Goal: Task Accomplishment & Management: Manage account settings

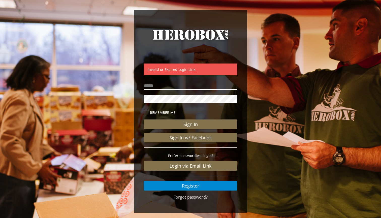
type input "**********"
click at [191, 124] on button "Sign In" at bounding box center [190, 124] width 93 height 10
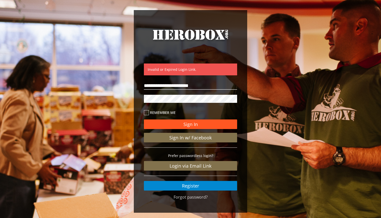
click at [176, 127] on button "Sign In" at bounding box center [190, 124] width 93 height 10
click at [135, 101] on div "**********" at bounding box center [190, 111] width 113 height 203
click at [191, 124] on button "Sign In" at bounding box center [190, 124] width 93 height 10
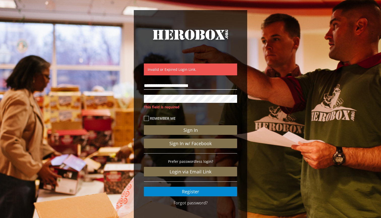
click at [106, 90] on div "**********" at bounding box center [190, 115] width 381 height 231
click at [223, 160] on p "Prefer passwordless login?" at bounding box center [190, 162] width 93 height 6
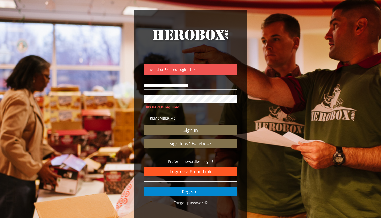
click at [187, 170] on link "Login via Email Link" at bounding box center [190, 172] width 93 height 10
click at [192, 173] on link "Login via Email Link" at bounding box center [190, 172] width 93 height 10
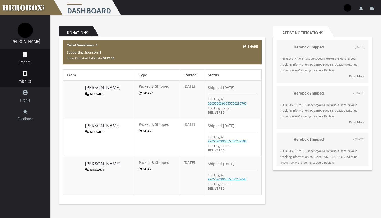
click at [25, 81] on span "Wishlist" at bounding box center [25, 81] width 50 height 6
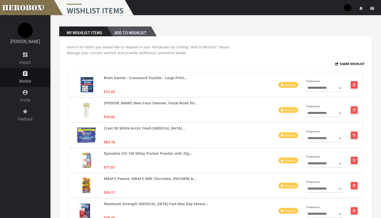
click at [129, 33] on h2 "Add to Wishlist" at bounding box center [129, 31] width 44 height 10
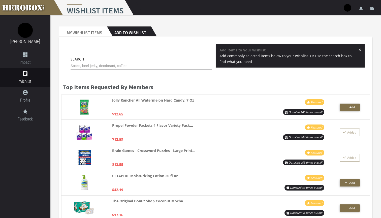
click at [115, 67] on input "text" at bounding box center [141, 66] width 141 height 8
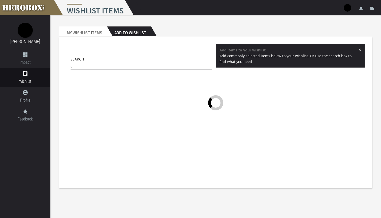
type input "g"
type input "C"
type input "w"
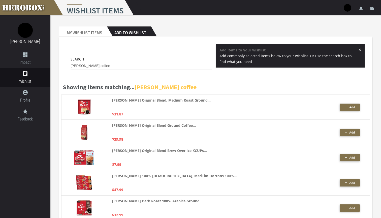
click at [359, 50] on span "×" at bounding box center [359, 49] width 3 height 5
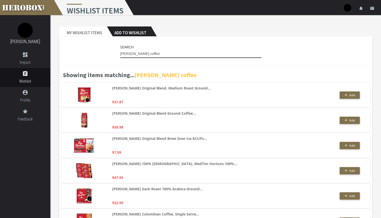
click at [157, 54] on input "[PERSON_NAME] coffee" at bounding box center [190, 54] width 141 height 8
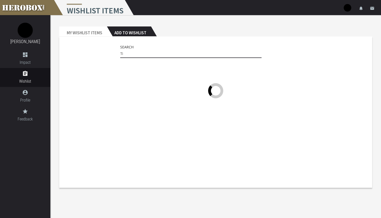
type input "T"
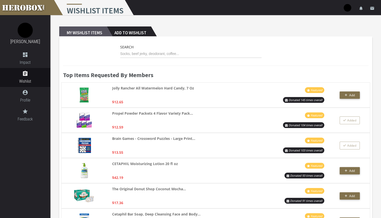
click at [93, 27] on h2 "My Wishlist Items" at bounding box center [83, 31] width 48 height 10
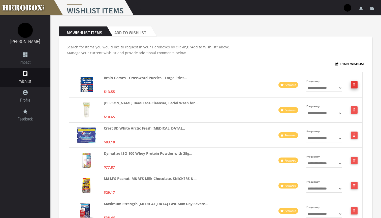
click at [354, 87] on button "button" at bounding box center [354, 84] width 7 height 7
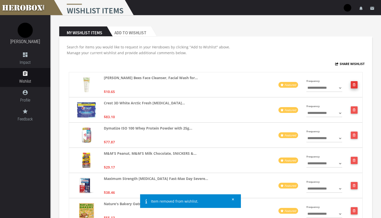
click at [354, 86] on button "button" at bounding box center [354, 84] width 7 height 7
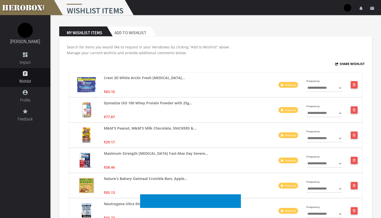
click at [354, 86] on button "button" at bounding box center [354, 84] width 7 height 7
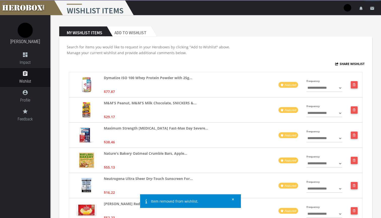
click at [354, 86] on button "button" at bounding box center [354, 84] width 7 height 7
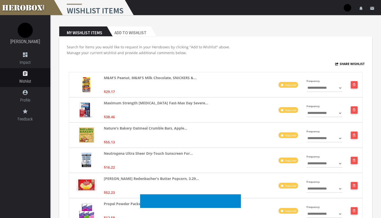
click at [354, 86] on button "button" at bounding box center [354, 84] width 7 height 7
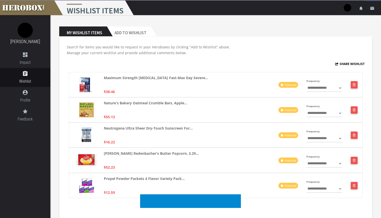
click at [354, 86] on button "button" at bounding box center [354, 84] width 7 height 7
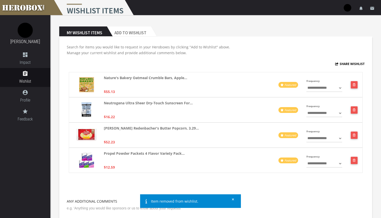
click at [354, 86] on button "button" at bounding box center [354, 84] width 7 height 7
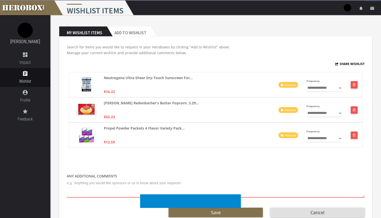
click at [354, 86] on button "button" at bounding box center [354, 84] width 7 height 7
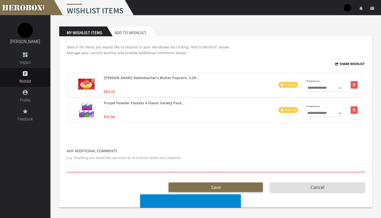
click at [354, 86] on button "button" at bounding box center [354, 84] width 7 height 7
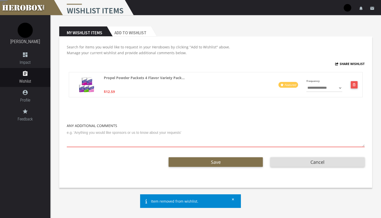
click at [354, 86] on button "button" at bounding box center [354, 84] width 7 height 7
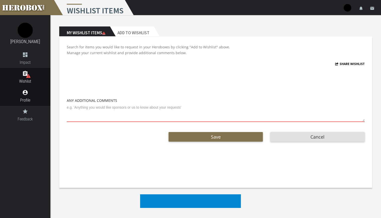
click at [30, 97] on link "account_circle Profile" at bounding box center [25, 96] width 50 height 19
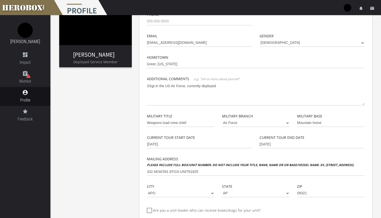
scroll to position [61, 0]
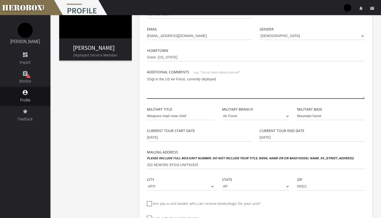
click at [219, 80] on textarea "SSgt in the US Air Force, currently deployed" at bounding box center [256, 87] width 218 height 24
type textarea "SSgt in the US Air Force, currently deployed"
